Goal: Task Accomplishment & Management: Manage account settings

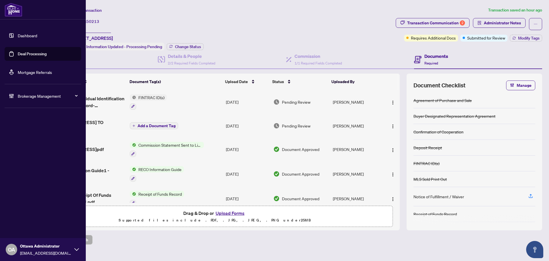
click at [18, 55] on link "Deal Processing" at bounding box center [32, 53] width 29 height 5
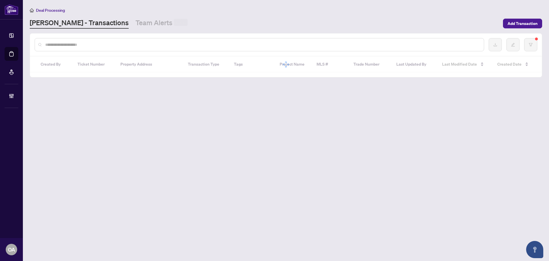
click at [78, 45] on input "text" at bounding box center [262, 44] width 434 height 6
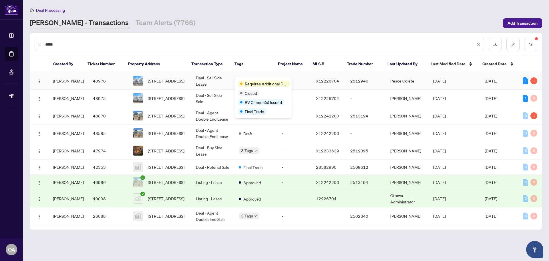
type input "****"
click at [169, 79] on span "[STREET_ADDRESS]" at bounding box center [166, 80] width 37 height 6
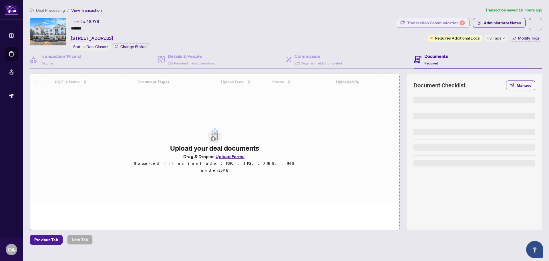
click at [462, 23] on div "1" at bounding box center [462, 22] width 5 height 5
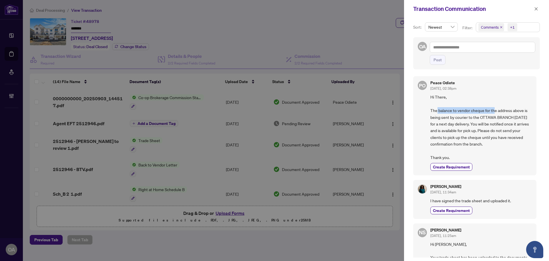
drag, startPoint x: 438, startPoint y: 111, endPoint x: 502, endPoint y: 111, distance: 64.1
click at [499, 111] on span "Hi There, The balance to vendor cheque for the address above is being sent by c…" at bounding box center [481, 127] width 102 height 67
click at [502, 111] on span "Hi There, The balance to vendor cheque for the address above is being sent by c…" at bounding box center [481, 127] width 102 height 67
drag, startPoint x: 436, startPoint y: 116, endPoint x: 504, endPoint y: 116, distance: 67.8
click at [502, 116] on span "Hi There, The balance to vendor cheque for the address above is being sent by c…" at bounding box center [481, 127] width 102 height 67
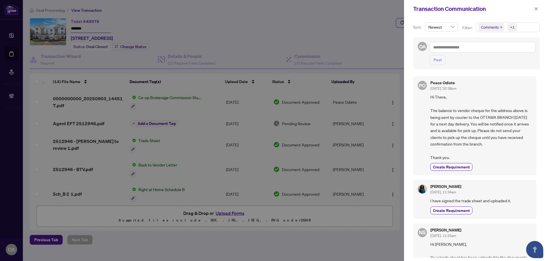
click at [504, 116] on span "Hi There, The balance to vendor cheque for the address above is being sent by c…" at bounding box center [481, 127] width 102 height 67
click at [473, 125] on span "Hi There, The balance to vendor cheque for the address above is being sent by c…" at bounding box center [481, 127] width 102 height 67
click at [494, 125] on span "Hi There, The balance to vendor cheque for the address above is being sent by c…" at bounding box center [481, 127] width 102 height 67
drag, startPoint x: 533, startPoint y: 9, endPoint x: 515, endPoint y: 13, distance: 18.7
click at [534, 9] on button "button" at bounding box center [535, 8] width 7 height 7
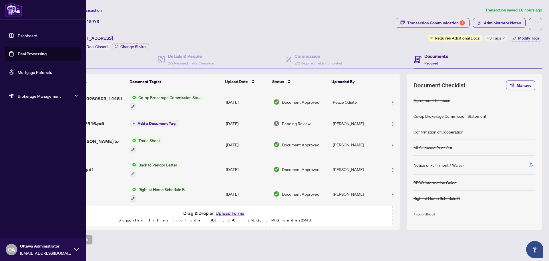
click at [18, 51] on link "Deal Processing" at bounding box center [32, 53] width 29 height 5
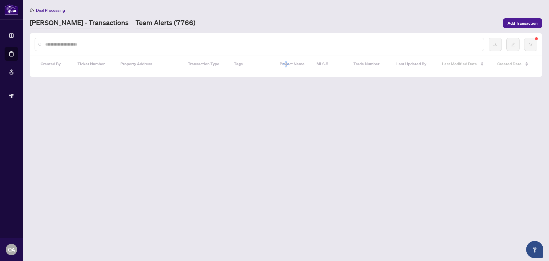
click at [136, 23] on link "Team Alerts (7766)" at bounding box center [166, 23] width 60 height 10
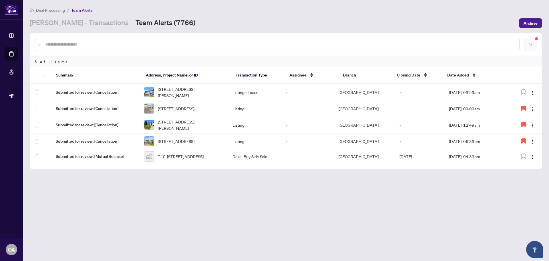
click at [530, 44] on icon "filter" at bounding box center [531, 44] width 4 height 4
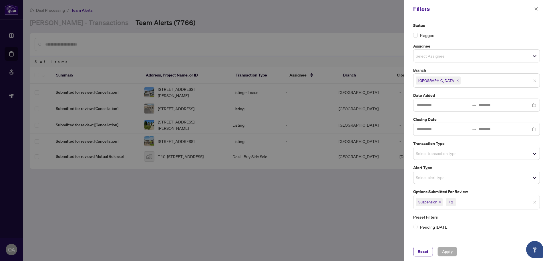
click at [332, 50] on div at bounding box center [274, 130] width 549 height 261
click at [536, 9] on icon "close" at bounding box center [536, 8] width 3 height 3
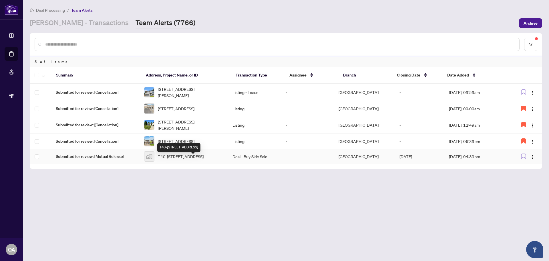
click at [175, 159] on span "T40-[STREET_ADDRESS]" at bounding box center [181, 156] width 46 height 6
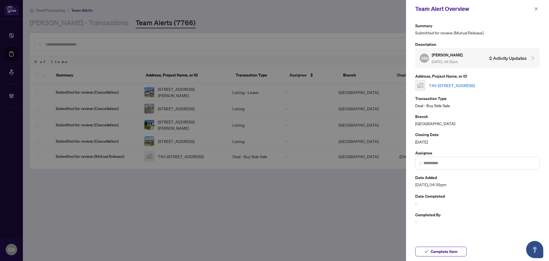
click at [457, 86] on link "T40-[STREET_ADDRESS]" at bounding box center [452, 85] width 46 height 6
click at [536, 9] on icon "close" at bounding box center [536, 9] width 4 height 4
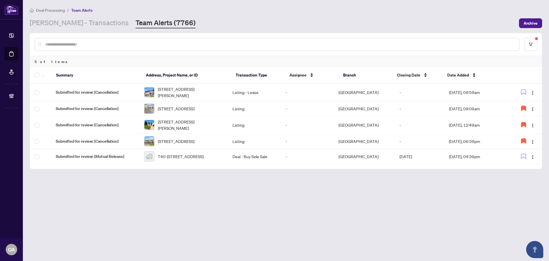
click at [326, 23] on div "[PERSON_NAME] - Transactions Team Alerts (7766)" at bounding box center [273, 23] width 486 height 10
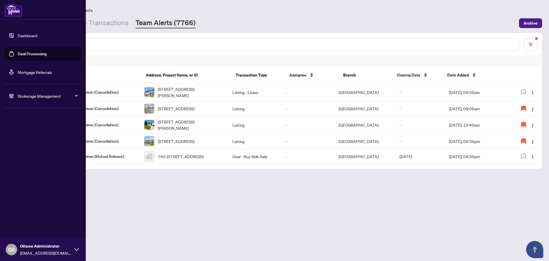
click at [18, 55] on link "Deal Processing" at bounding box center [32, 53] width 29 height 5
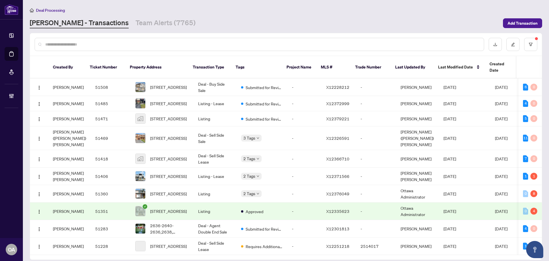
click at [109, 49] on div at bounding box center [260, 44] width 450 height 13
click at [103, 42] on input "text" at bounding box center [262, 44] width 434 height 6
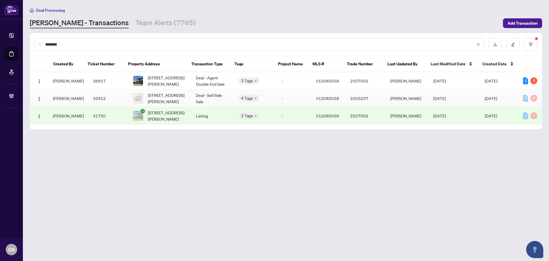
type input "********"
click at [153, 97] on span "[STREET_ADDRESS][PERSON_NAME]" at bounding box center [167, 98] width 39 height 13
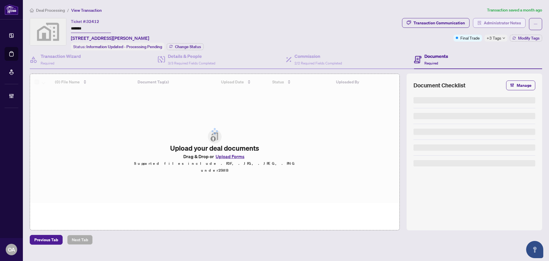
click at [497, 24] on span "Administrator Notes" at bounding box center [502, 22] width 37 height 9
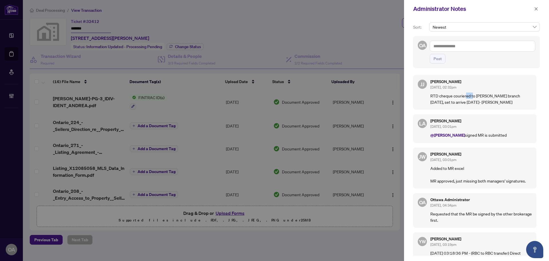
drag, startPoint x: 468, startPoint y: 98, endPoint x: 507, endPoint y: 98, distance: 38.9
click at [500, 98] on p "RTD cheque couriered to [PERSON_NAME] branch [DATE], set to arrive [DATE]- [PER…" at bounding box center [481, 98] width 102 height 13
click at [507, 98] on p "RTD cheque couriered to [PERSON_NAME] branch [DATE], set to arrive [DATE]- [PER…" at bounding box center [481, 98] width 102 height 13
drag, startPoint x: 439, startPoint y: 96, endPoint x: 498, endPoint y: 96, distance: 59.2
click at [477, 96] on p "RTD cheque couriered to [PERSON_NAME] branch [DATE], set to arrive [DATE]- [PER…" at bounding box center [481, 98] width 102 height 13
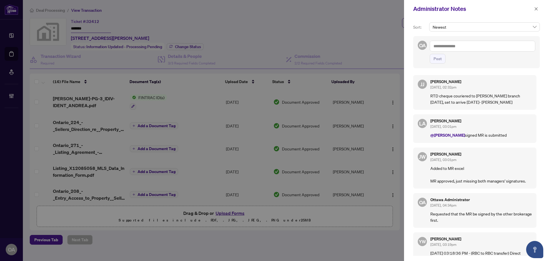
click at [498, 96] on p "RTD cheque couriered to [PERSON_NAME] branch [DATE], set to arrive [DATE]- [PER…" at bounding box center [481, 98] width 102 height 13
click at [536, 10] on icon "close" at bounding box center [536, 9] width 4 height 4
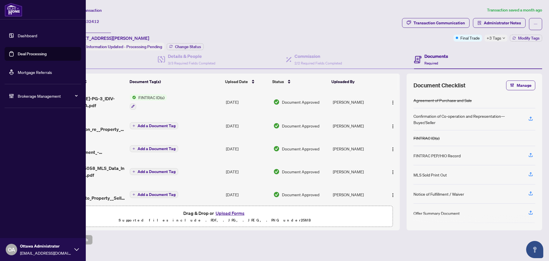
drag, startPoint x: 42, startPoint y: 52, endPoint x: 45, endPoint y: 52, distance: 3.4
click at [42, 52] on link "Deal Processing" at bounding box center [32, 53] width 29 height 5
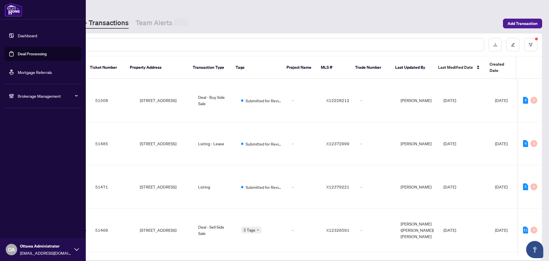
click at [107, 45] on input "text" at bounding box center [262, 44] width 434 height 6
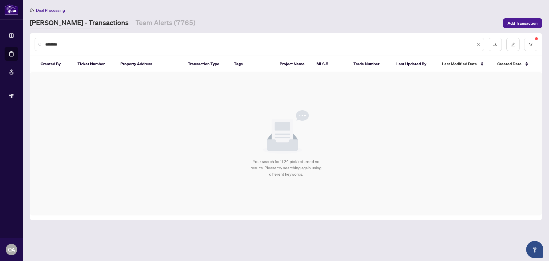
drag, startPoint x: 86, startPoint y: 44, endPoint x: 27, endPoint y: 43, distance: 59.8
click at [46, 45] on input "********" at bounding box center [260, 44] width 430 height 6
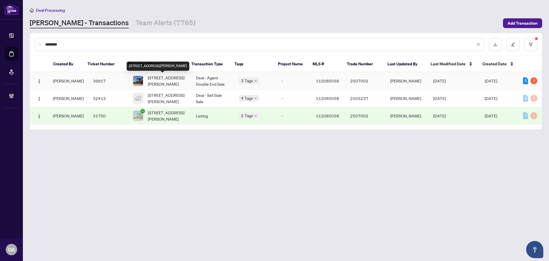
type input "********"
click at [173, 78] on span "[STREET_ADDRESS][PERSON_NAME]" at bounding box center [167, 80] width 39 height 13
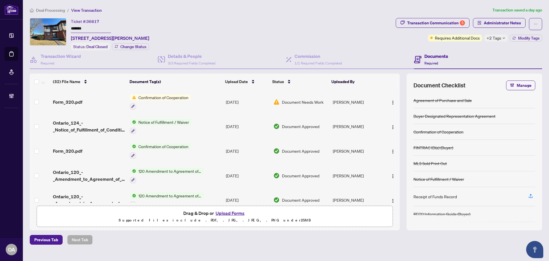
click at [497, 37] on span "+2 Tags" at bounding box center [494, 38] width 15 height 7
click at [383, 41] on div "Ticket #: 36817 ******* [STREET_ADDRESS][PERSON_NAME] Status: Deal Closed Chang…" at bounding box center [212, 34] width 364 height 32
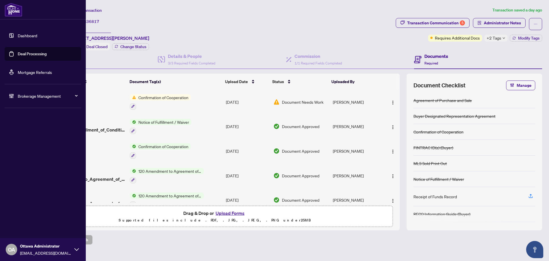
click at [22, 53] on link "Deal Processing" at bounding box center [32, 53] width 29 height 5
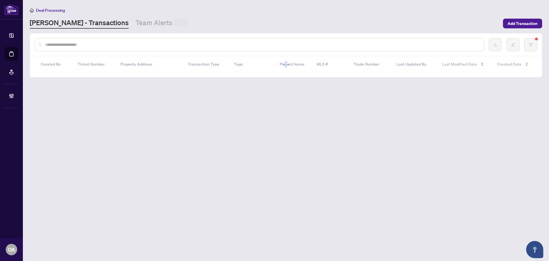
click at [105, 47] on input "text" at bounding box center [262, 44] width 434 height 6
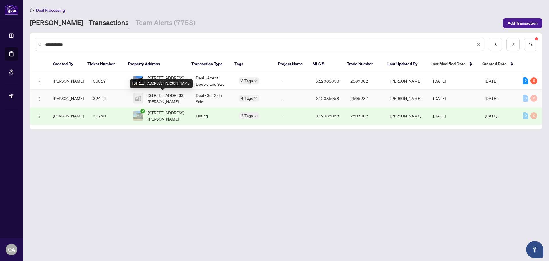
type input "**********"
click at [171, 95] on span "[STREET_ADDRESS][PERSON_NAME]" at bounding box center [167, 98] width 39 height 13
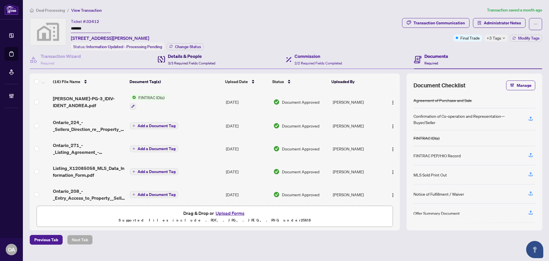
click at [188, 55] on h4 "Details & People" at bounding box center [191, 56] width 47 height 7
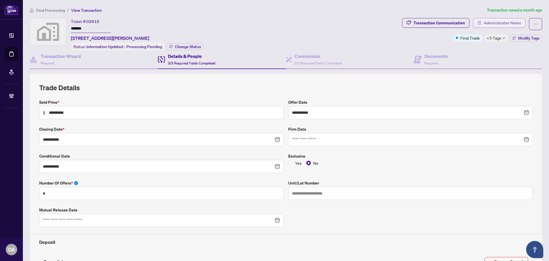
click at [492, 24] on span "Administrator Notes" at bounding box center [502, 22] width 37 height 9
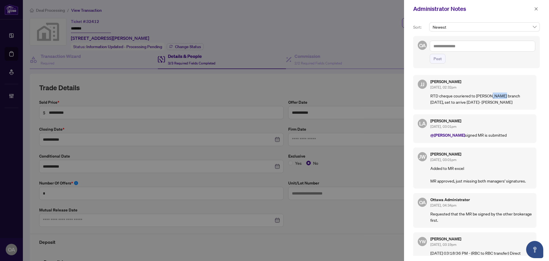
drag, startPoint x: 492, startPoint y: 96, endPoint x: 510, endPoint y: 96, distance: 17.4
click at [508, 96] on p "RTD cheque couriered to [PERSON_NAME] branch [DATE], set to arrive [DATE]- [PER…" at bounding box center [481, 98] width 102 height 13
click at [510, 96] on p "RTD cheque couriered to [PERSON_NAME] branch [DATE], set to arrive [DATE]- [PER…" at bounding box center [481, 98] width 102 height 13
drag, startPoint x: 439, startPoint y: 104, endPoint x: 477, endPoint y: 104, distance: 38.0
click at [477, 104] on p "RTD cheque couriered to [PERSON_NAME] branch [DATE], set to arrive [DATE]- [PER…" at bounding box center [481, 98] width 102 height 13
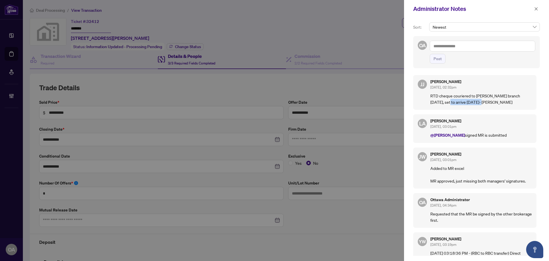
click at [477, 104] on p "RTD cheque couriered to [PERSON_NAME] branch [DATE], set to arrive [DATE]- [PER…" at bounding box center [481, 98] width 102 height 13
drag, startPoint x: 450, startPoint y: 97, endPoint x: 484, endPoint y: 97, distance: 34.0
click at [481, 97] on p "RTD cheque couriered to [PERSON_NAME] branch [DATE], set to arrive [DATE]- [PER…" at bounding box center [481, 98] width 102 height 13
click at [491, 97] on p "RTD cheque couriered to [PERSON_NAME] branch [DATE], set to arrive [DATE]- [PER…" at bounding box center [481, 98] width 102 height 13
drag, startPoint x: 470, startPoint y: 95, endPoint x: 510, endPoint y: 95, distance: 40.3
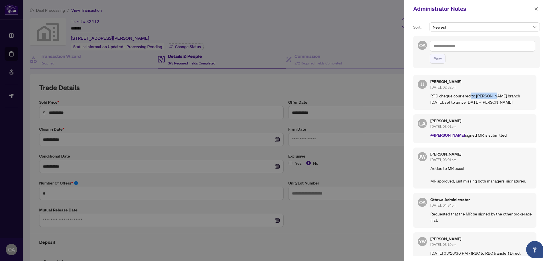
click at [510, 95] on p "RTD cheque couriered to [PERSON_NAME] branch [DATE], set to arrive [DATE]- [PER…" at bounding box center [481, 98] width 102 height 13
drag, startPoint x: 473, startPoint y: 103, endPoint x: 431, endPoint y: 98, distance: 42.0
click at [431, 98] on p "RTD cheque couriered to [PERSON_NAME] branch [DATE], set to arrive [DATE]- [PER…" at bounding box center [481, 98] width 102 height 13
click at [455, 98] on p "RTD cheque couriered to [PERSON_NAME] branch [DATE], set to arrive [DATE]- [PER…" at bounding box center [481, 98] width 102 height 13
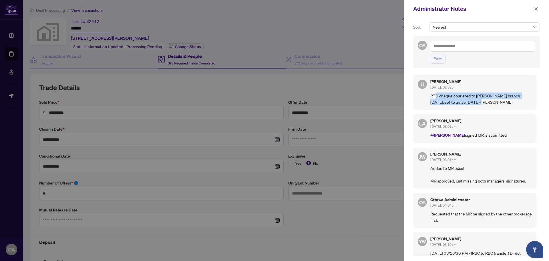
drag, startPoint x: 474, startPoint y: 102, endPoint x: 435, endPoint y: 98, distance: 38.8
click at [435, 98] on p "RTD cheque couriered to [PERSON_NAME] branch [DATE], set to arrive [DATE]- [PER…" at bounding box center [481, 98] width 102 height 13
click at [536, 9] on icon "close" at bounding box center [536, 8] width 3 height 3
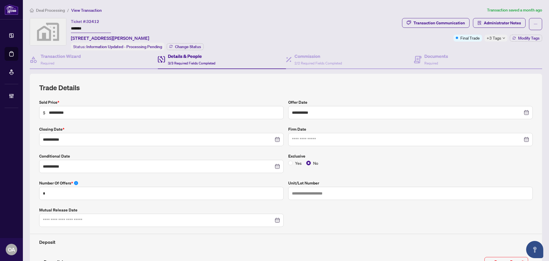
click at [494, 37] on span "+3 Tags" at bounding box center [494, 38] width 15 height 7
click at [457, 48] on div "Transaction Communication Administrator Notes Final Trade +3 Tags Modify Tags" at bounding box center [472, 34] width 142 height 32
click at [312, 61] on span "2/2 Required Fields Completed" at bounding box center [318, 63] width 47 height 4
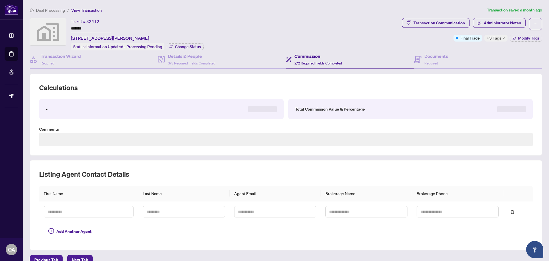
type textarea "**********"
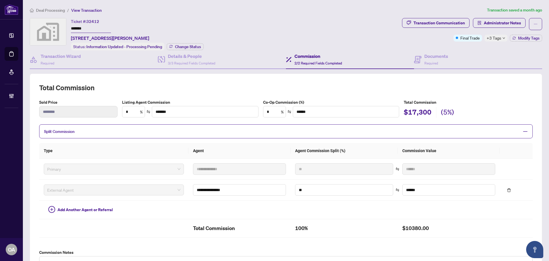
click at [501, 12] on article "Transaction saved a month ago" at bounding box center [514, 10] width 55 height 7
click at [491, 22] on span "Administrator Notes" at bounding box center [502, 22] width 37 height 9
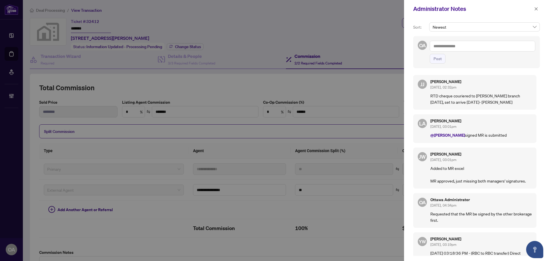
click at [462, 47] on textarea at bounding box center [483, 46] width 106 height 11
type textarea "*"
drag, startPoint x: 443, startPoint y: 181, endPoint x: 476, endPoint y: 181, distance: 32.9
click at [472, 181] on p "Added to MR excel MR approved, just missing both managers' signatures." at bounding box center [481, 174] width 102 height 19
click at [476, 181] on p "Added to MR excel MR approved, just missing both managers' signatures." at bounding box center [481, 174] width 102 height 19
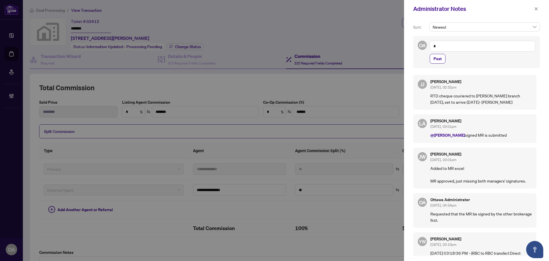
drag, startPoint x: 532, startPoint y: 9, endPoint x: 536, endPoint y: 9, distance: 3.7
click at [533, 9] on button "button" at bounding box center [535, 8] width 7 height 7
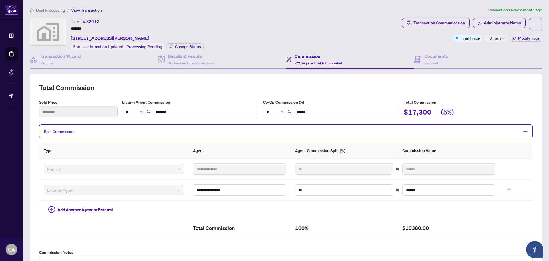
click at [536, 9] on div "Administrator Notes Sort: Newest OA @ * Post [PERSON_NAME] [PERSON_NAME] [DATE]…" at bounding box center [274, 130] width 549 height 261
click at [192, 63] on span "3/3 Required Fields Completed" at bounding box center [191, 63] width 47 height 4
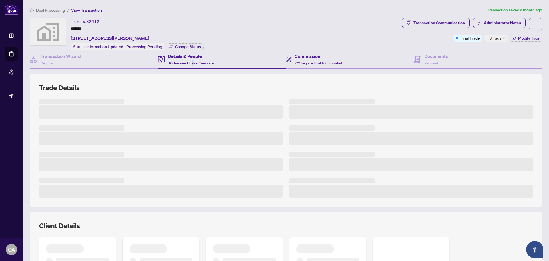
click at [382, 62] on div "Commission 2/2 Required Fields Completed" at bounding box center [350, 59] width 128 height 19
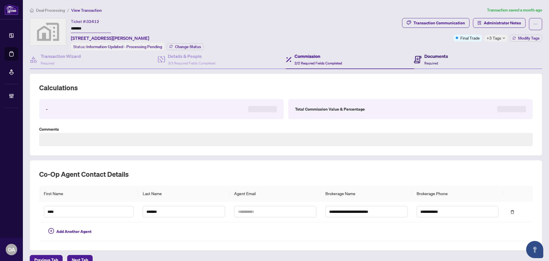
click at [429, 61] on span "Required" at bounding box center [431, 63] width 14 height 4
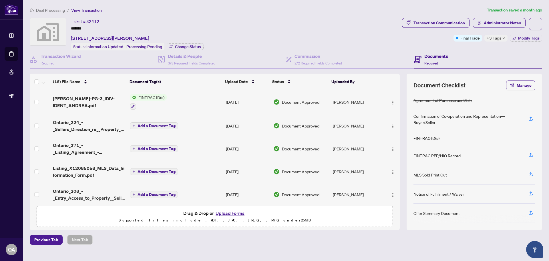
click at [181, 33] on div "Ticket #: 32412 ******* [STREET_ADDRESS][PERSON_NAME] Status: Information Updat…" at bounding box center [137, 34] width 133 height 32
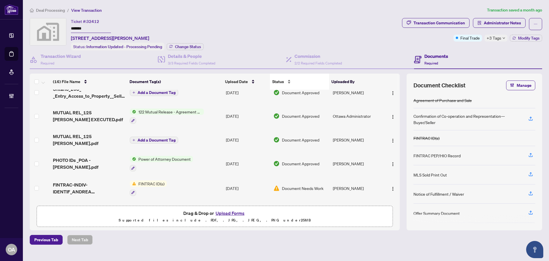
scroll to position [114, 0]
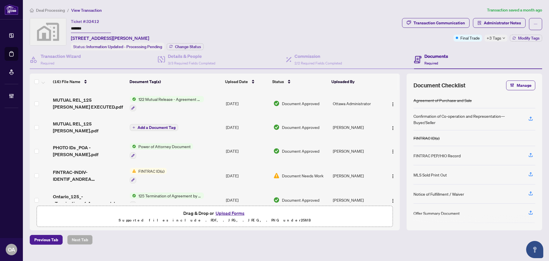
click at [498, 37] on span "+3 Tags" at bounding box center [494, 38] width 15 height 7
click at [369, 47] on div "Ticket #: 32412 ******* [STREET_ADDRESS][PERSON_NAME] Status: Information Updat…" at bounding box center [215, 34] width 370 height 32
click at [491, 39] on span "+3 Tags" at bounding box center [494, 38] width 15 height 7
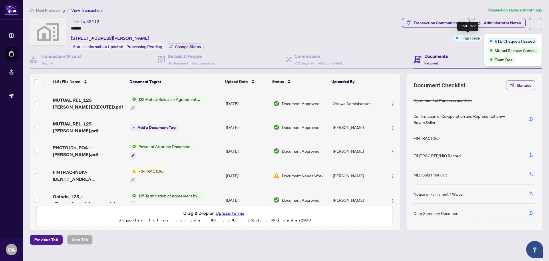
click at [411, 39] on div "Transaction Communication Administrator Notes Final Trade +3 Tags Modify Tags" at bounding box center [472, 29] width 140 height 23
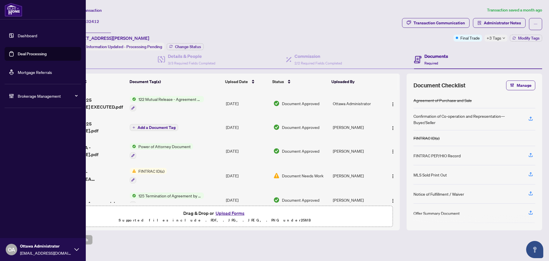
drag, startPoint x: 29, startPoint y: 53, endPoint x: 35, endPoint y: 54, distance: 6.1
click at [30, 53] on link "Deal Processing" at bounding box center [32, 53] width 29 height 5
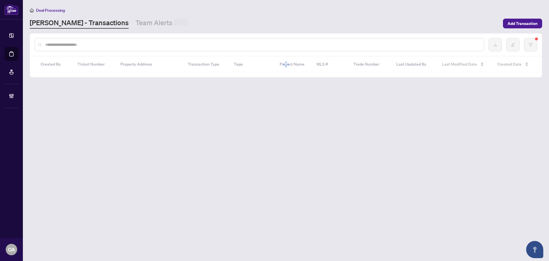
click at [88, 41] on input "text" at bounding box center [262, 44] width 434 height 6
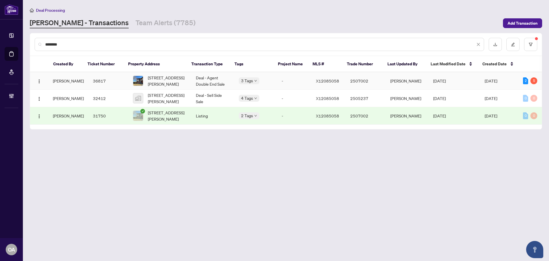
type input "********"
click at [171, 77] on span "[STREET_ADDRESS][PERSON_NAME]" at bounding box center [167, 80] width 39 height 13
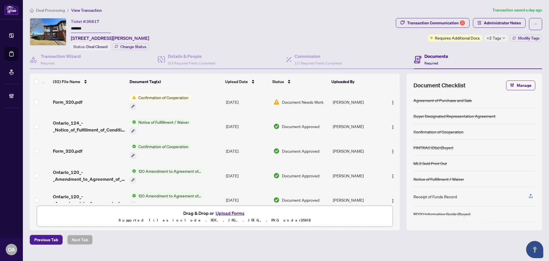
click at [503, 39] on div "+2 Tags" at bounding box center [495, 38] width 23 height 7
click at [459, 54] on div "Documents Required" at bounding box center [478, 59] width 128 height 19
click at [317, 58] on h4 "Commission" at bounding box center [318, 56] width 47 height 7
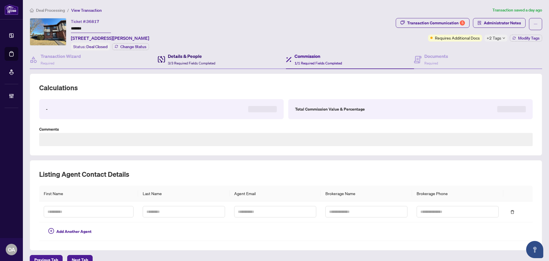
click at [197, 61] on span "3/3 Required Fields Completed" at bounding box center [191, 63] width 47 height 4
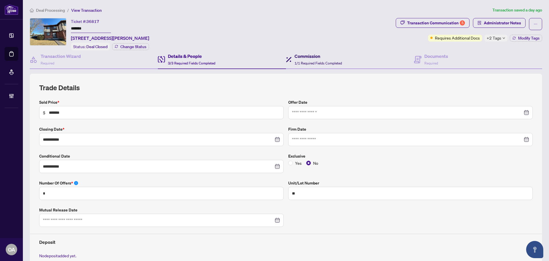
click at [303, 61] on span "1/1 Required Fields Completed" at bounding box center [318, 63] width 47 height 4
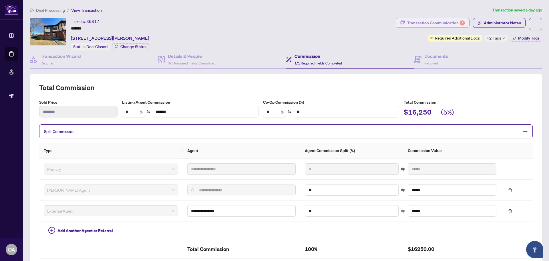
click at [444, 23] on div "Transaction Communication 5" at bounding box center [436, 22] width 58 height 9
type textarea "**********"
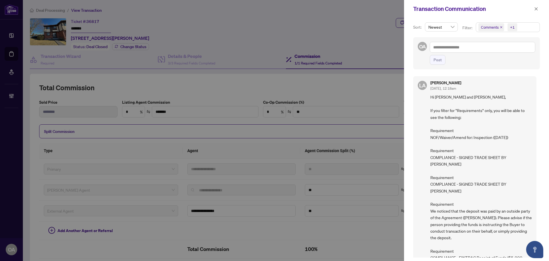
click at [500, 27] on icon "close" at bounding box center [501, 27] width 3 height 3
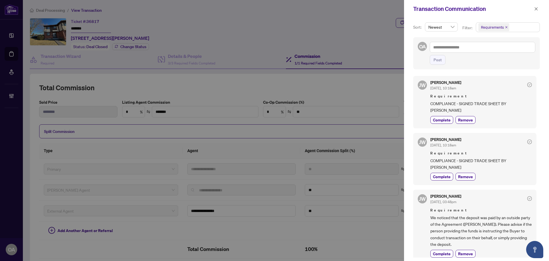
scroll to position [86, 0]
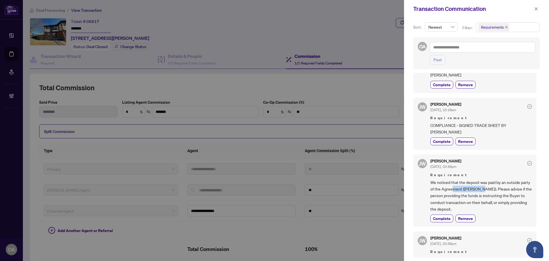
drag, startPoint x: 463, startPoint y: 176, endPoint x: 511, endPoint y: 176, distance: 47.8
click at [511, 179] on span "We noticed that the deposit was paid by an outside party of the Agreement ([PER…" at bounding box center [481, 195] width 102 height 33
click at [514, 179] on span "We noticed that the deposit was paid by an outside party of the Agreement ([PER…" at bounding box center [481, 195] width 102 height 33
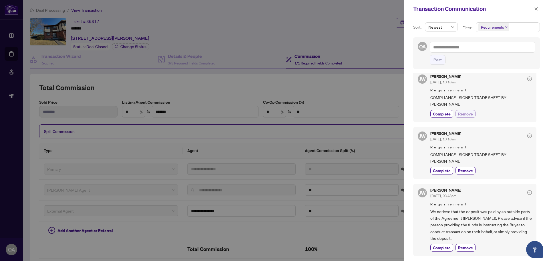
scroll to position [0, 0]
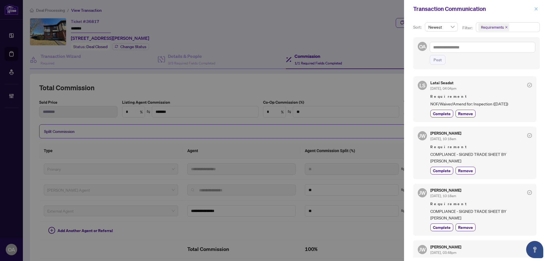
click at [537, 10] on icon "close" at bounding box center [536, 8] width 3 height 3
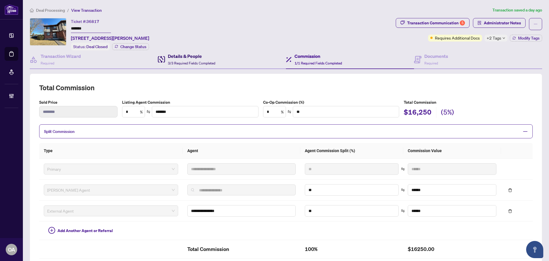
click at [209, 63] on span "3/3 Required Fields Completed" at bounding box center [191, 63] width 47 height 4
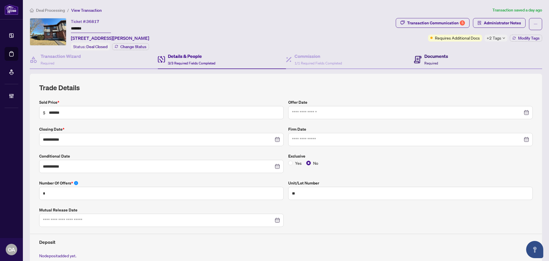
click at [434, 58] on h4 "Documents" at bounding box center [436, 56] width 24 height 7
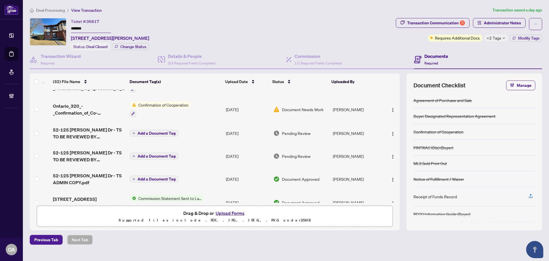
scroll to position [458, 0]
click at [391, 132] on img "button" at bounding box center [393, 134] width 5 height 5
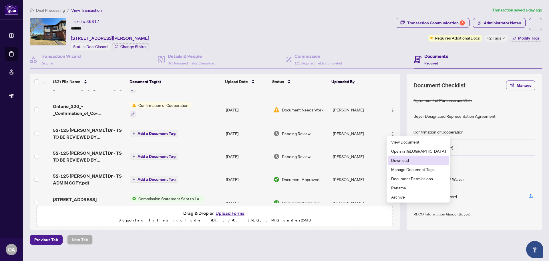
click at [399, 160] on span "Download" at bounding box center [418, 160] width 55 height 6
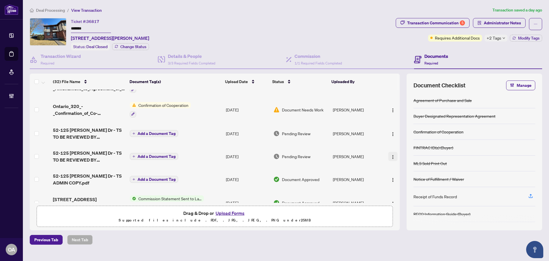
drag, startPoint x: 391, startPoint y: 153, endPoint x: 390, endPoint y: 157, distance: 4.2
click at [391, 154] on img "button" at bounding box center [393, 156] width 5 height 5
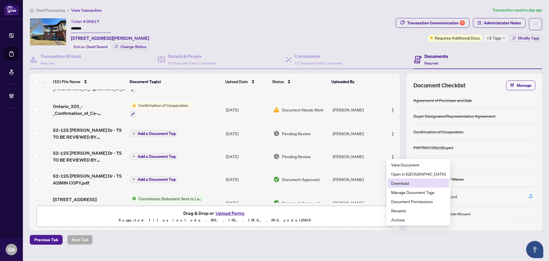
click at [395, 181] on span "Download" at bounding box center [418, 183] width 55 height 6
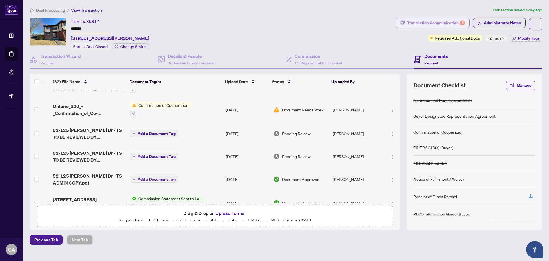
click at [454, 23] on div "Transaction Communication 5" at bounding box center [436, 22] width 58 height 9
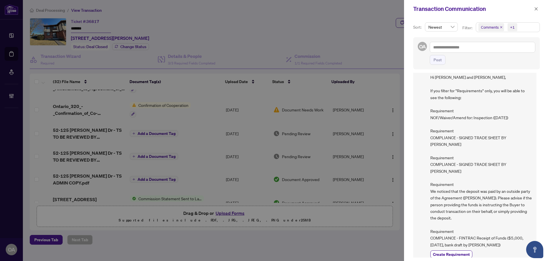
scroll to position [29, 0]
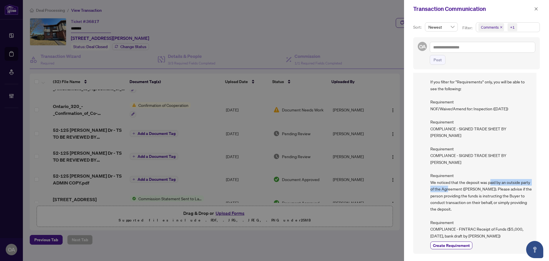
drag, startPoint x: 447, startPoint y: 176, endPoint x: 509, endPoint y: 176, distance: 62.3
click at [509, 176] on span "Hi [PERSON_NAME] and [PERSON_NAME], If you filter for "Requirements" only, you …" at bounding box center [481, 152] width 102 height 174
drag, startPoint x: 438, startPoint y: 185, endPoint x: 514, endPoint y: 184, distance: 76.7
click at [514, 184] on span "Hi [PERSON_NAME] and [PERSON_NAME], If you filter for "Requirements" only, you …" at bounding box center [481, 152] width 102 height 174
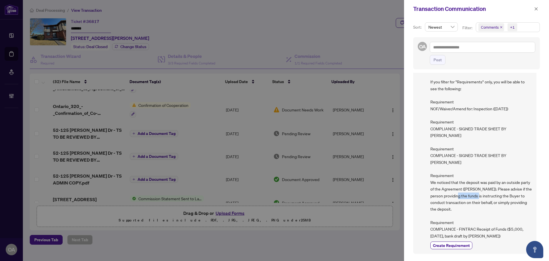
click at [514, 184] on span "Hi [PERSON_NAME] and [PERSON_NAME], If you filter for "Requirements" only, you …" at bounding box center [481, 152] width 102 height 174
drag, startPoint x: 434, startPoint y: 187, endPoint x: 506, endPoint y: 187, distance: 72.6
click at [506, 187] on span "Hi [PERSON_NAME] and [PERSON_NAME], If you filter for "Requirements" only, you …" at bounding box center [481, 152] width 102 height 174
click at [507, 187] on span "Hi [PERSON_NAME] and [PERSON_NAME], If you filter for "Requirements" only, you …" at bounding box center [481, 152] width 102 height 174
drag, startPoint x: 448, startPoint y: 189, endPoint x: 508, endPoint y: 189, distance: 60.1
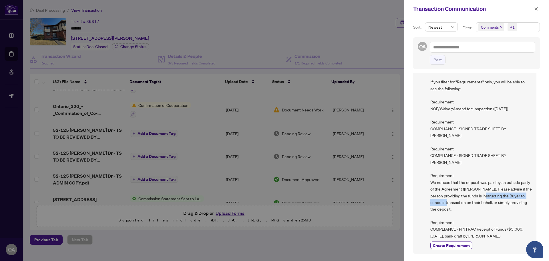
click at [508, 189] on span "Hi [PERSON_NAME] and [PERSON_NAME], If you filter for "Requirements" only, you …" at bounding box center [481, 152] width 102 height 174
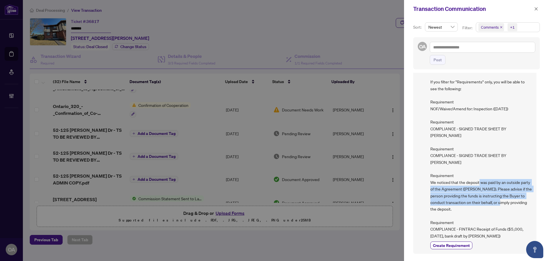
drag, startPoint x: 472, startPoint y: 200, endPoint x: 438, endPoint y: 171, distance: 44.9
click at [438, 171] on span "Hi [PERSON_NAME] and [PERSON_NAME], If you filter for "Requirements" only, you …" at bounding box center [481, 152] width 102 height 174
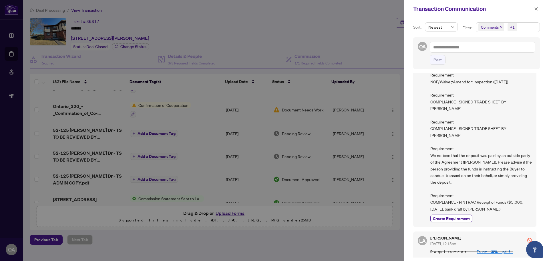
scroll to position [0, 0]
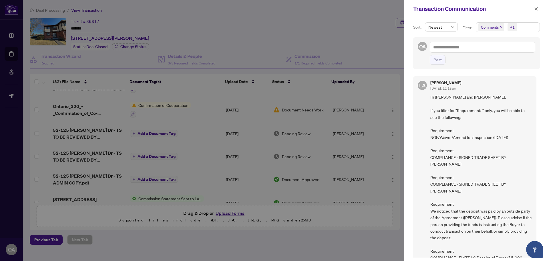
click at [502, 27] on span "Comments" at bounding box center [491, 27] width 26 height 8
click at [501, 27] on icon "close" at bounding box center [501, 27] width 2 height 2
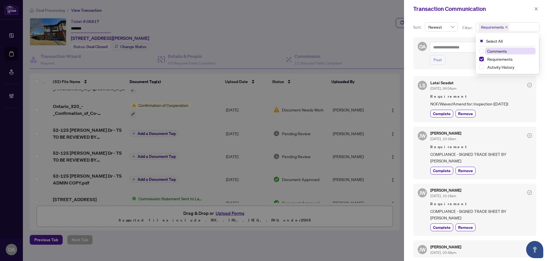
click at [490, 5] on div "Transaction Communication" at bounding box center [472, 9] width 119 height 9
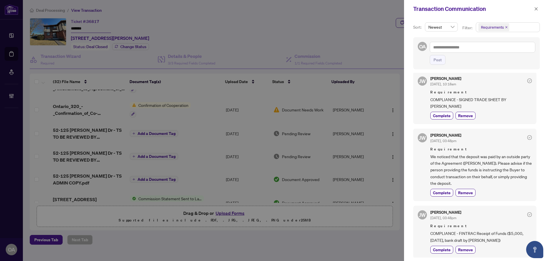
scroll to position [143, 0]
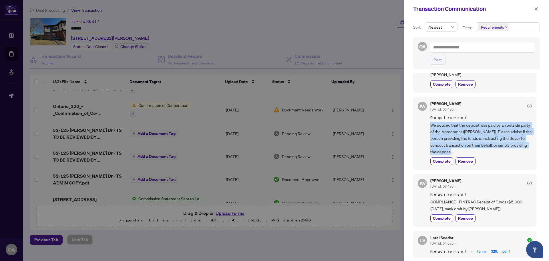
drag, startPoint x: 473, startPoint y: 139, endPoint x: 428, endPoint y: 113, distance: 51.6
click at [428, 113] on div "[PERSON_NAME] [DATE], 03:48pm Requirement We noticed that the deposit was paid …" at bounding box center [474, 133] width 123 height 72
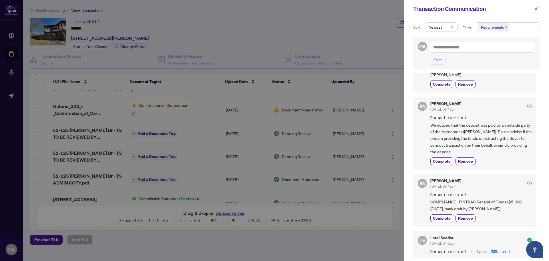
click at [480, 198] on span "COMPLIANCE - FINTRAC Receipt of Funds ($5,000, [DATE], bank draft by [PERSON_NA…" at bounding box center [481, 204] width 102 height 13
drag, startPoint x: 499, startPoint y: 195, endPoint x: 427, endPoint y: 188, distance: 72.1
click at [427, 188] on div "[PERSON_NAME] [DATE], 03:48pm Requirement COMPLIANCE - FINTRAC Receipt of Funds…" at bounding box center [474, 200] width 123 height 52
click at [457, 198] on span "COMPLIANCE - FINTRAC Receipt of Funds ($5,000, [DATE], bank draft by [PERSON_NA…" at bounding box center [481, 204] width 102 height 13
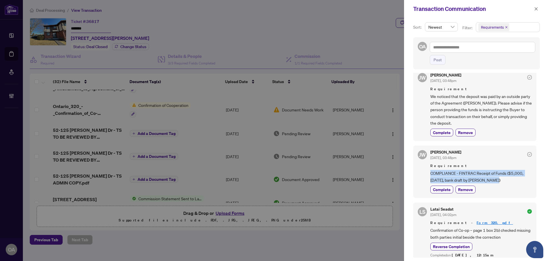
drag, startPoint x: 494, startPoint y: 167, endPoint x: 416, endPoint y: 161, distance: 78.0
click at [426, 162] on div "[PERSON_NAME] [DATE], 03:48pm Requirement COMPLIANCE - FINTRAC Receipt of Funds…" at bounding box center [474, 171] width 123 height 52
click at [455, 170] on span "COMPLIANCE - FINTRAC Receipt of Funds ($5,000, [DATE], bank draft by [PERSON_NA…" at bounding box center [481, 176] width 102 height 13
click at [454, 170] on span "COMPLIANCE - FINTRAC Receipt of Funds ($5,000, [DATE], bank draft by [PERSON_NA…" at bounding box center [481, 176] width 102 height 13
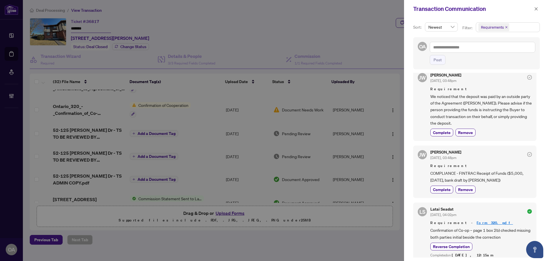
drag, startPoint x: 461, startPoint y: 108, endPoint x: 473, endPoint y: 109, distance: 12.3
click at [461, 108] on span "We noticed that the deposit was paid by an outside party of the Agreement ([PER…" at bounding box center [481, 109] width 102 height 33
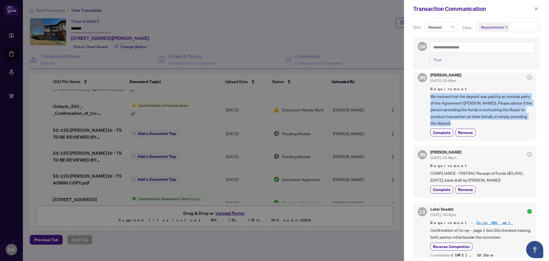
drag, startPoint x: 475, startPoint y: 109, endPoint x: 425, endPoint y: 82, distance: 57.7
click at [425, 82] on div "[PERSON_NAME] [DATE], 03:48pm Requirement We noticed that the deposit was paid …" at bounding box center [474, 104] width 123 height 72
copy span "We noticed that the deposit was paid by an outside party of the Agreement ([PER…"
click at [466, 100] on span "We noticed that the deposit was paid by an outside party of the Agreement ([PER…" at bounding box center [481, 109] width 102 height 33
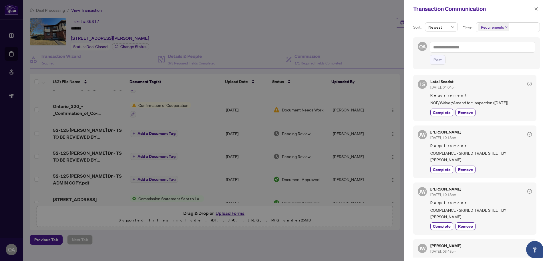
scroll to position [0, 0]
drag, startPoint x: 510, startPoint y: 104, endPoint x: 431, endPoint y: 104, distance: 78.9
click at [431, 104] on span "NOF/Waiver/Amend for: Inspection ([DATE])" at bounding box center [481, 103] width 102 height 7
copy span "NOF/Waiver/Amend for: Inspection ([DATE])"
click at [537, 6] on span "button" at bounding box center [536, 8] width 4 height 9
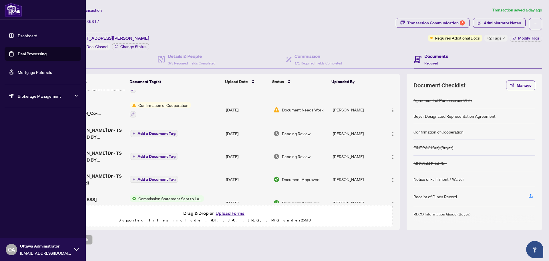
click at [19, 51] on link "Deal Processing" at bounding box center [32, 53] width 29 height 5
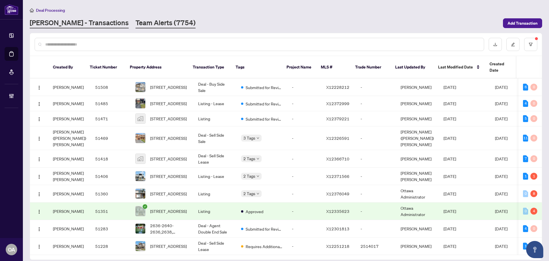
click at [147, 23] on link "Team Alerts (7754)" at bounding box center [166, 23] width 60 height 10
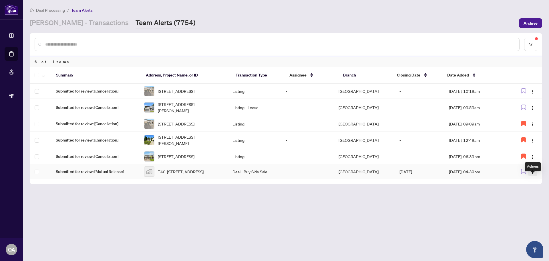
click at [530, 174] on img "button" at bounding box center [532, 172] width 5 height 5
click at [525, 174] on icon "button" at bounding box center [523, 170] width 5 height 5
click at [194, 159] on span "[STREET_ADDRESS]" at bounding box center [176, 156] width 37 height 6
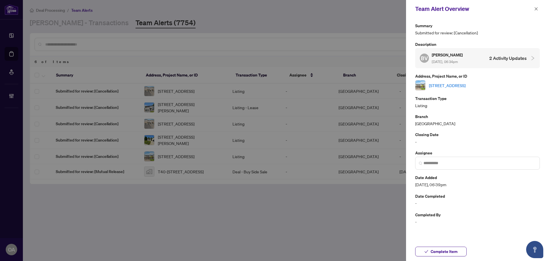
click at [441, 86] on link "[STREET_ADDRESS]" at bounding box center [447, 85] width 37 height 6
click at [540, 10] on div "Team Alert Overview" at bounding box center [477, 9] width 143 height 18
click at [537, 8] on icon "close" at bounding box center [536, 9] width 4 height 4
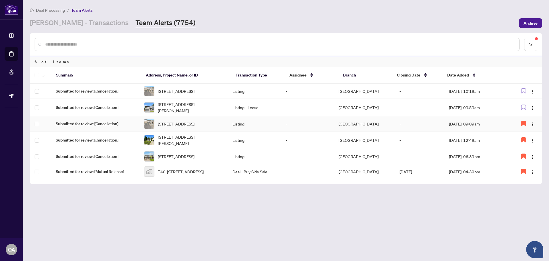
click at [184, 143] on span "[STREET_ADDRESS][PERSON_NAME]" at bounding box center [190, 140] width 65 height 13
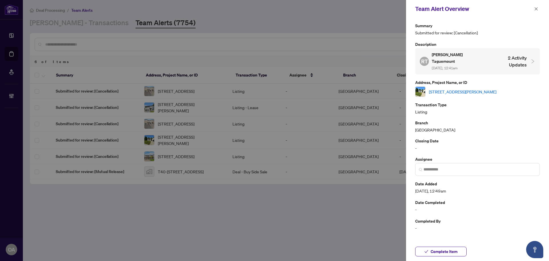
click at [448, 88] on link "[STREET_ADDRESS][PERSON_NAME]" at bounding box center [462, 91] width 67 height 6
click at [535, 9] on icon "close" at bounding box center [536, 9] width 4 height 4
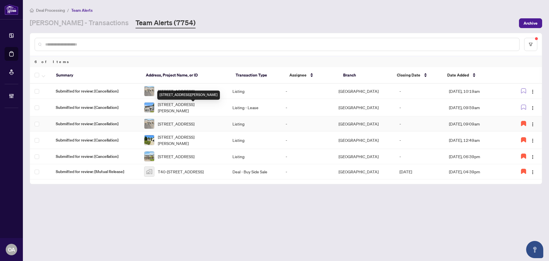
click at [178, 124] on span "[STREET_ADDRESS]" at bounding box center [176, 123] width 37 height 6
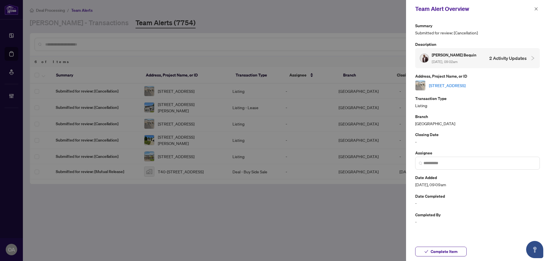
click at [449, 82] on link "[STREET_ADDRESS]" at bounding box center [447, 85] width 37 height 6
click at [537, 10] on icon "close" at bounding box center [536, 8] width 3 height 3
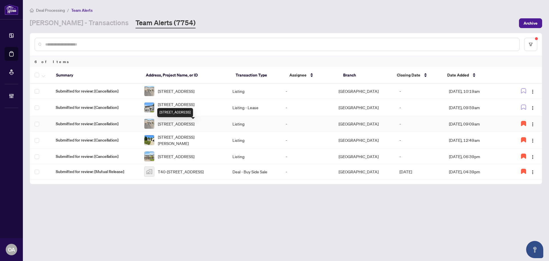
click at [183, 108] on div "[STREET_ADDRESS]" at bounding box center [175, 112] width 36 height 9
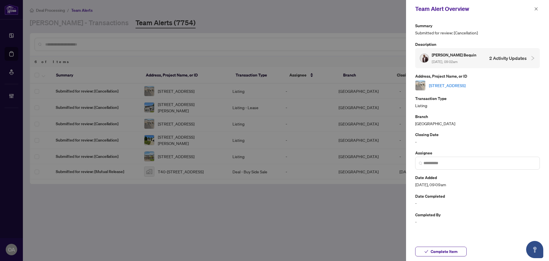
drag, startPoint x: 534, startPoint y: 9, endPoint x: 514, endPoint y: 16, distance: 21.5
click at [535, 9] on icon "close" at bounding box center [536, 9] width 4 height 4
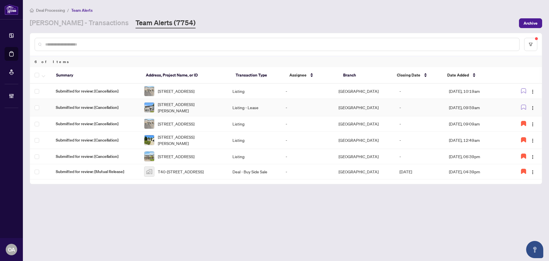
click at [180, 108] on span "[STREET_ADDRESS][PERSON_NAME]" at bounding box center [190, 107] width 65 height 13
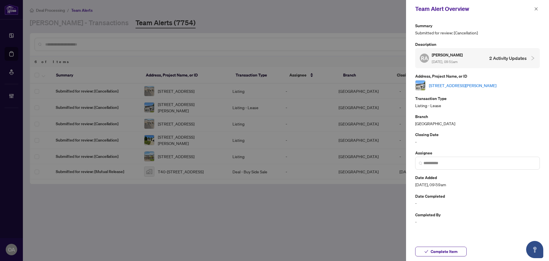
click at [447, 87] on link "[STREET_ADDRESS][PERSON_NAME]" at bounding box center [462, 85] width 67 height 6
click at [536, 9] on icon "close" at bounding box center [536, 9] width 4 height 4
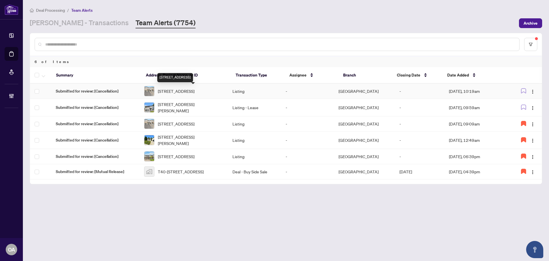
click at [183, 91] on span "[STREET_ADDRESS]" at bounding box center [176, 91] width 37 height 6
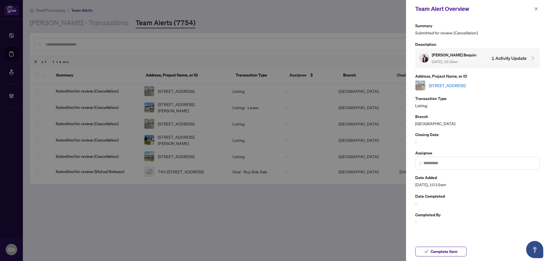
click at [464, 84] on link "[STREET_ADDRESS]" at bounding box center [447, 85] width 37 height 6
click at [542, 9] on div "Team Alert Overview" at bounding box center [477, 9] width 143 height 18
click at [538, 8] on button "button" at bounding box center [535, 8] width 7 height 7
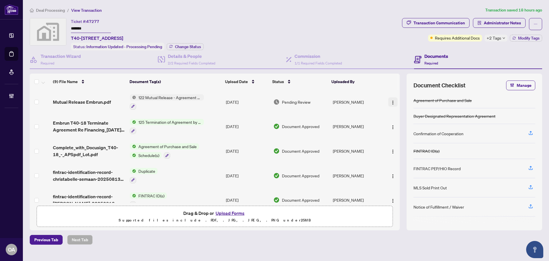
click at [393, 102] on img "button" at bounding box center [393, 102] width 5 height 5
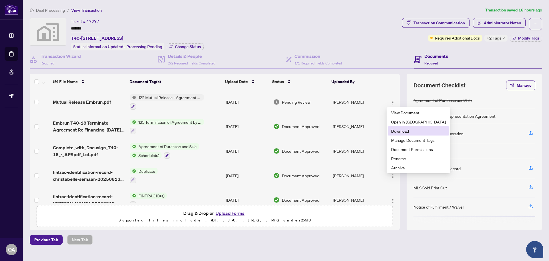
click at [402, 128] on span "Download" at bounding box center [418, 131] width 55 height 6
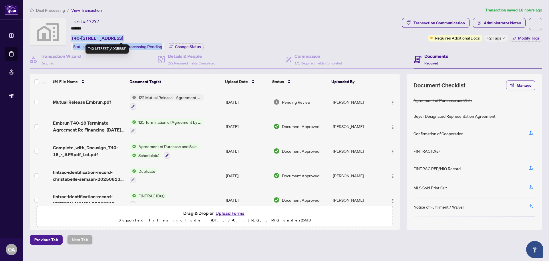
drag, startPoint x: 72, startPoint y: 38, endPoint x: 182, endPoint y: 38, distance: 109.8
click at [182, 38] on div "Ticket #: 47277 ******* T40-18-90 Richelieu Street, Embrun, ON, Canada Status: …" at bounding box center [137, 34] width 133 height 32
click at [123, 33] on div "Ticket #: 47277 ******* T40-18-90 Richelieu Street, Embrun, ON, Canada" at bounding box center [97, 29] width 52 height 23
click at [123, 36] on span "T40-[STREET_ADDRESS]" at bounding box center [97, 38] width 52 height 7
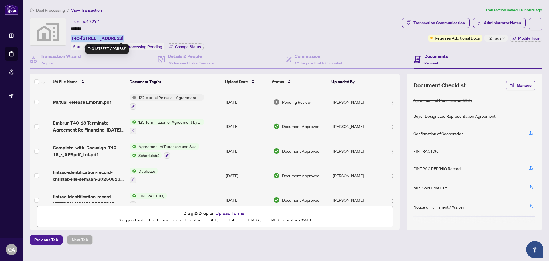
click at [123, 36] on span "T40-[STREET_ADDRESS]" at bounding box center [97, 38] width 52 height 7
copy span "T40-[STREET_ADDRESS]"
click at [206, 65] on div "Details & People 2/2 Required Fields Completed" at bounding box center [191, 59] width 47 height 13
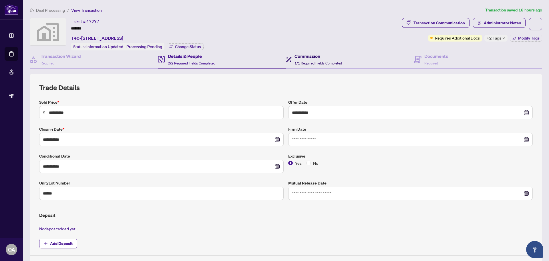
click at [301, 55] on h4 "Commission" at bounding box center [318, 56] width 47 height 7
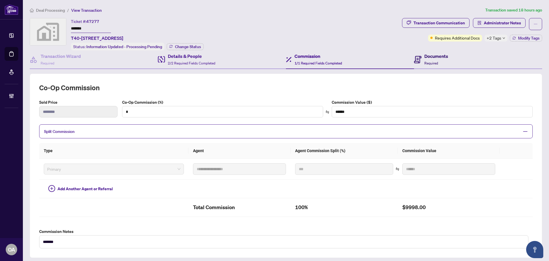
click at [436, 61] on div "Documents Required" at bounding box center [436, 59] width 24 height 13
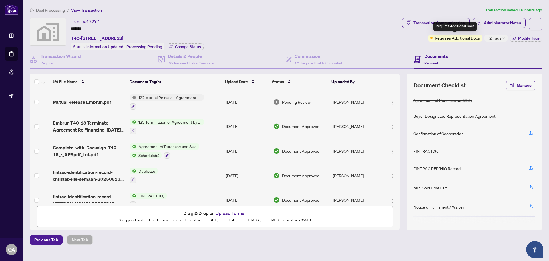
click at [508, 40] on div "Requires Additional Docs +2 Tags Modify Tags" at bounding box center [485, 38] width 114 height 7
click at [500, 39] on span "+2 Tags" at bounding box center [494, 38] width 15 height 7
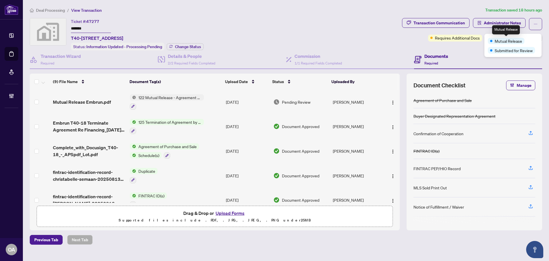
click at [265, 40] on div "Ticket #: 47277 ******* T40-18-90 Richelieu Street, Embrun, ON, Canada Status: …" at bounding box center [215, 34] width 370 height 32
